Goal: Task Accomplishment & Management: Manage account settings

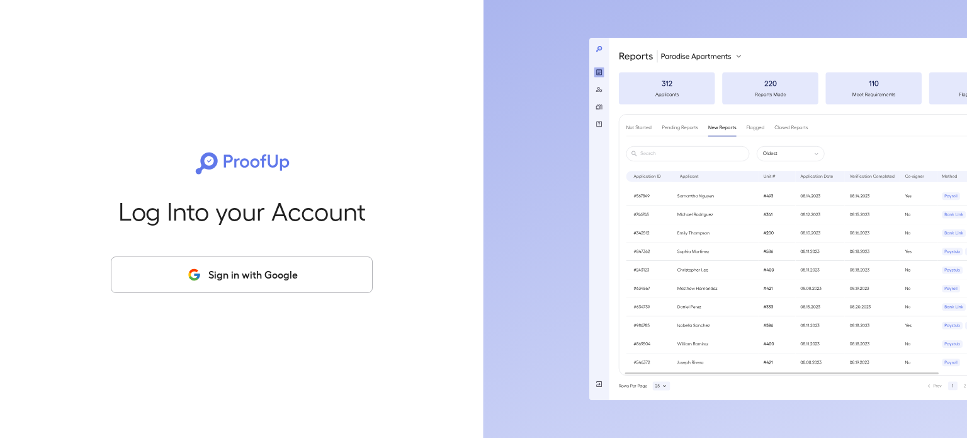
click at [234, 249] on div "Log Into your Account Sign in with Google" at bounding box center [241, 219] width 443 height 438
click at [232, 270] on button "Sign in with Google" at bounding box center [242, 274] width 262 height 37
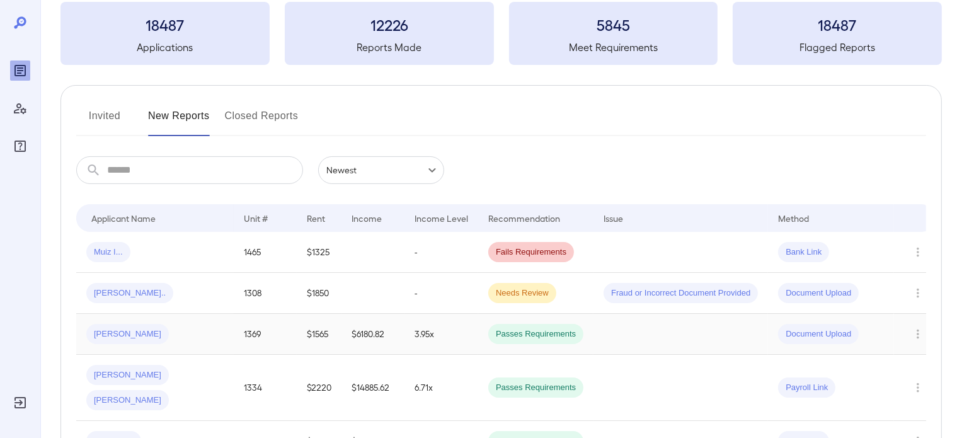
scroll to position [126, 0]
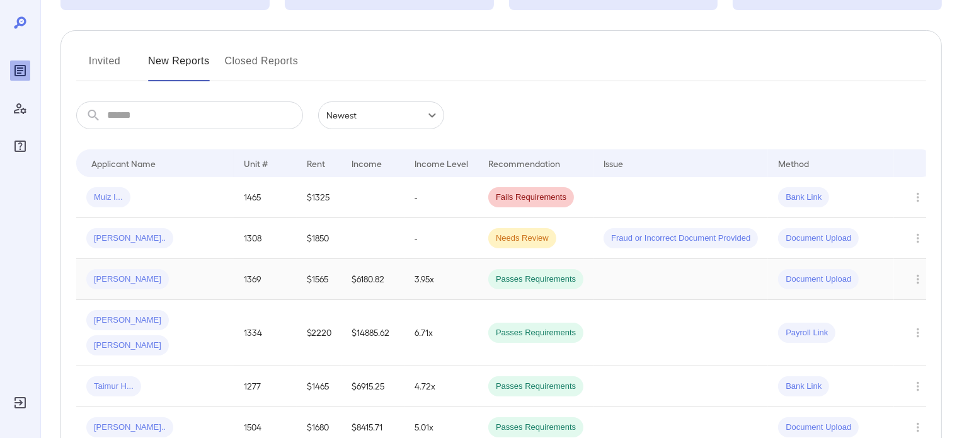
click at [196, 278] on div "[PERSON_NAME]" at bounding box center [154, 279] width 137 height 20
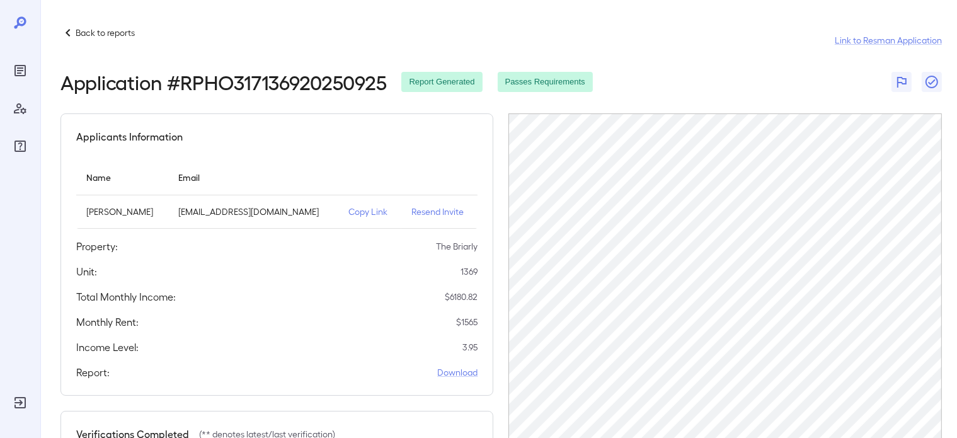
click at [73, 28] on icon at bounding box center [67, 32] width 15 height 15
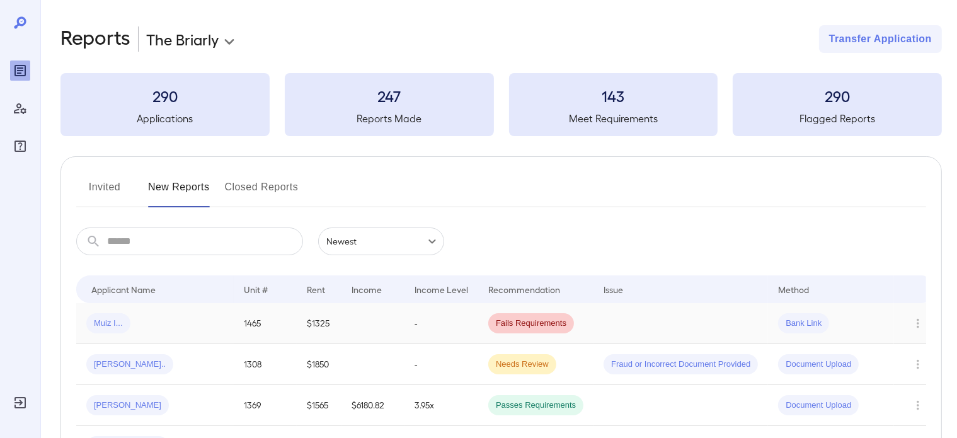
click at [178, 319] on div "Muiz I..." at bounding box center [154, 323] width 137 height 20
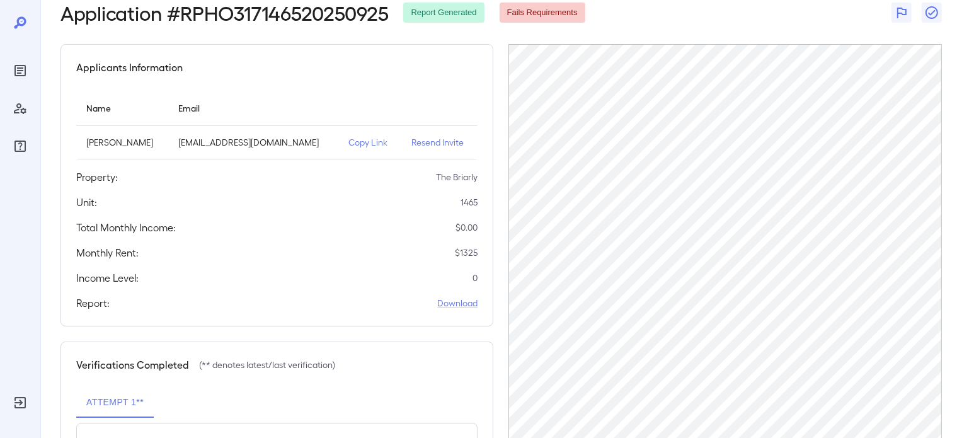
scroll to position [14, 0]
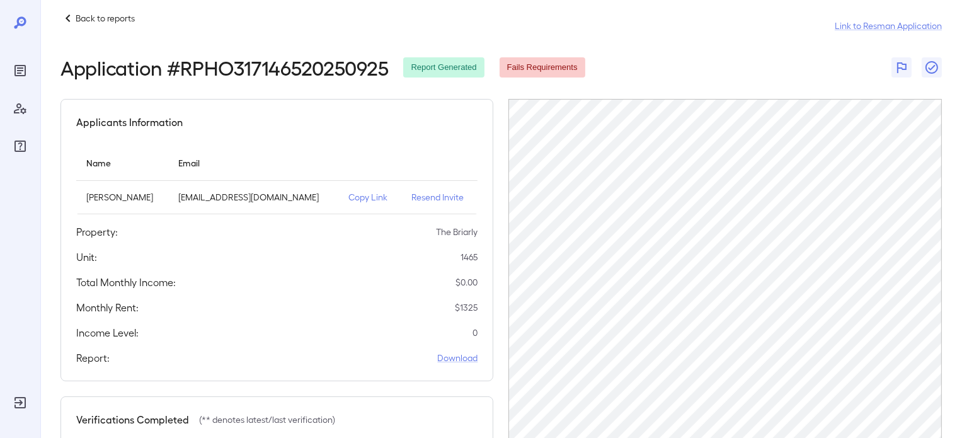
click at [431, 202] on p "Resend Invite" at bounding box center [439, 197] width 57 height 13
click at [106, 22] on p "Back to reports" at bounding box center [105, 18] width 59 height 13
